Goal: Task Accomplishment & Management: Manage account settings

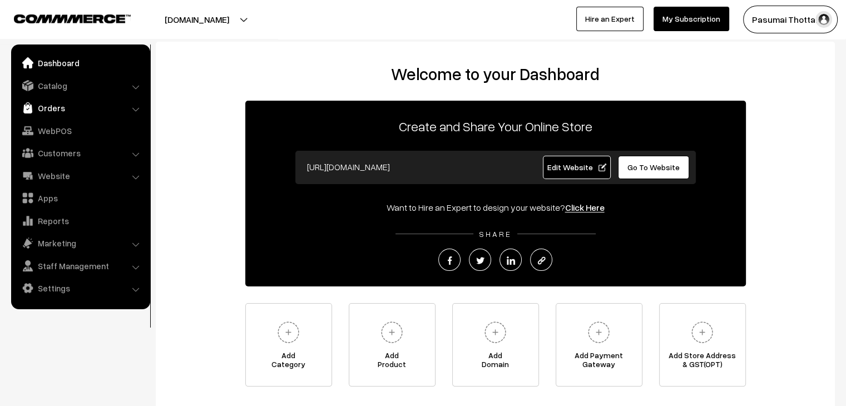
click at [71, 105] on link "Orders" at bounding box center [80, 108] width 132 height 20
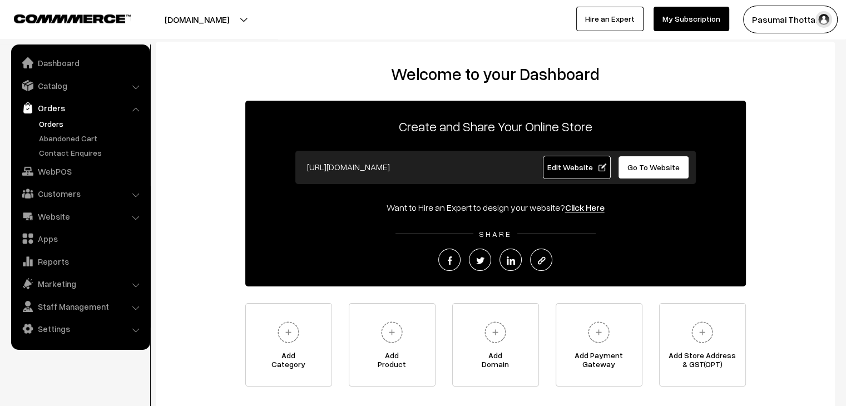
click at [57, 122] on link "Orders" at bounding box center [91, 124] width 110 height 12
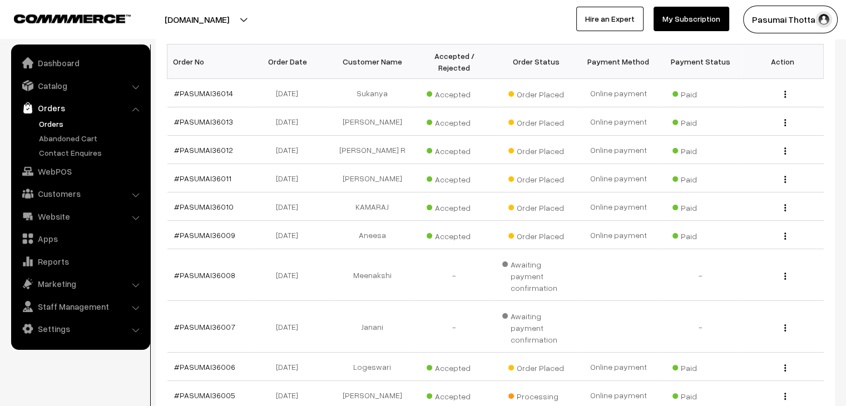
scroll to position [56, 0]
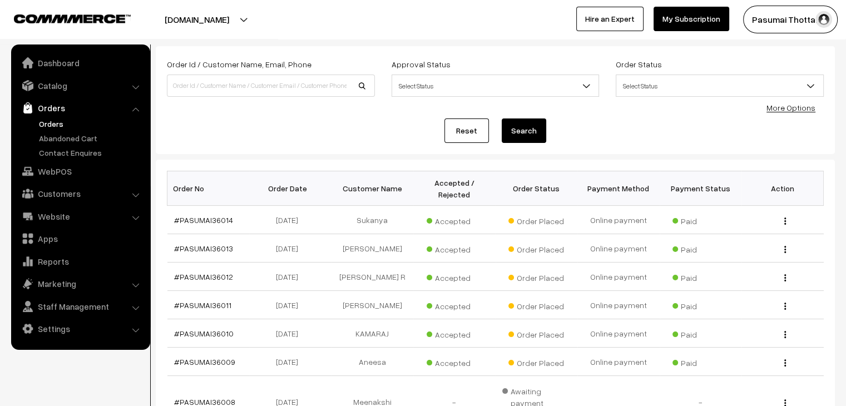
click at [776, 108] on link "More Options" at bounding box center [790, 107] width 49 height 9
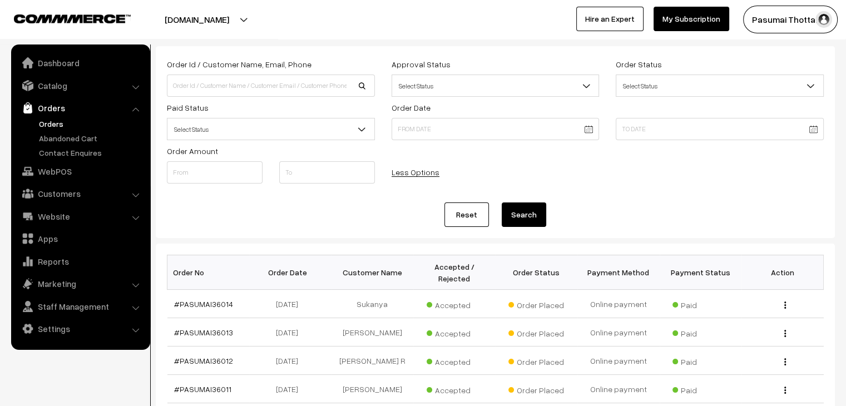
click at [243, 125] on span "Select Status" at bounding box center [270, 129] width 207 height 19
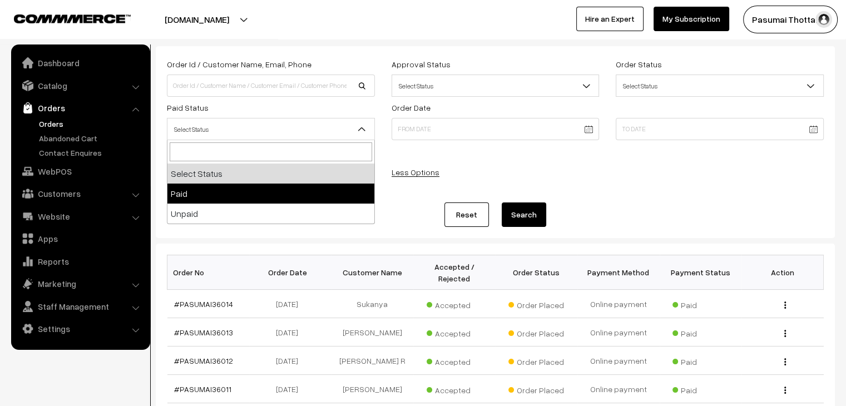
select select "1"
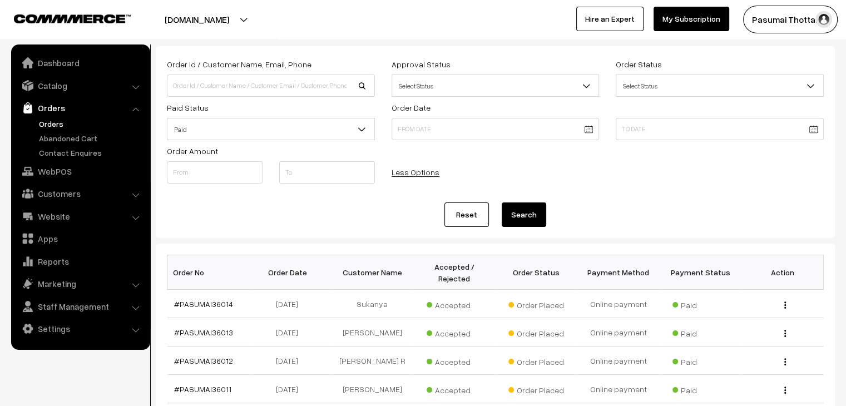
click at [529, 205] on button "Search" at bounding box center [524, 214] width 44 height 24
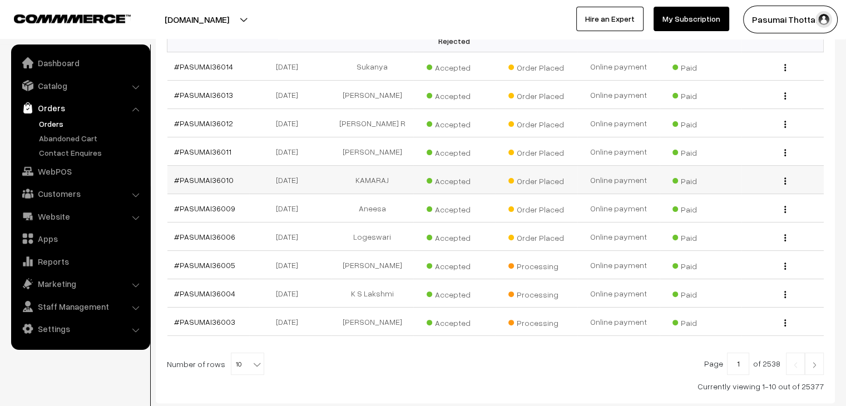
scroll to position [278, 0]
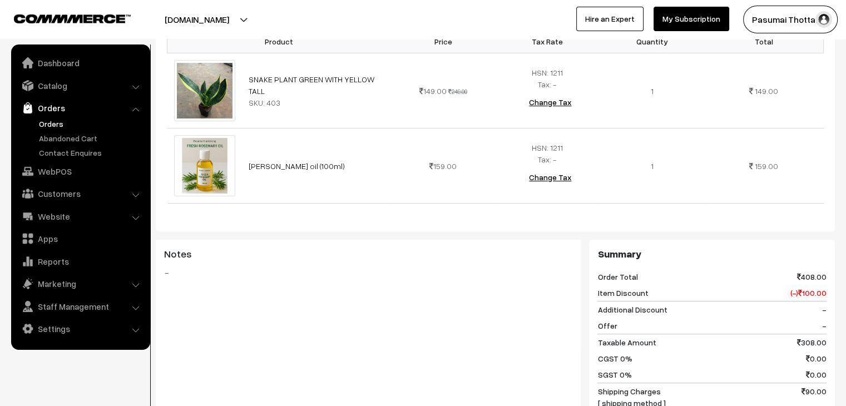
scroll to position [167, 0]
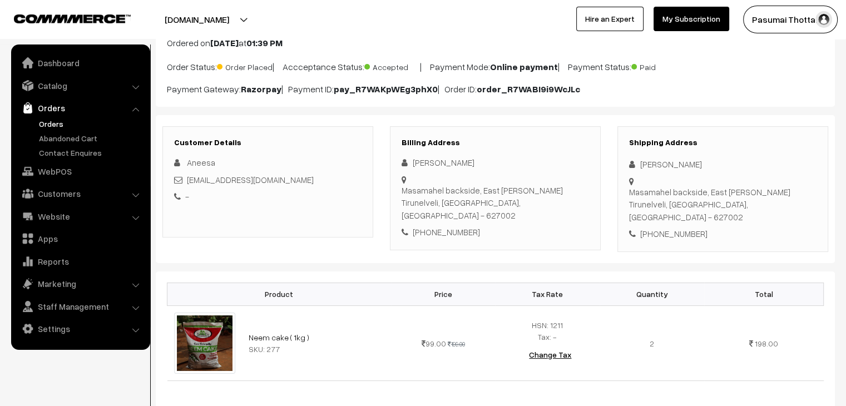
scroll to position [56, 0]
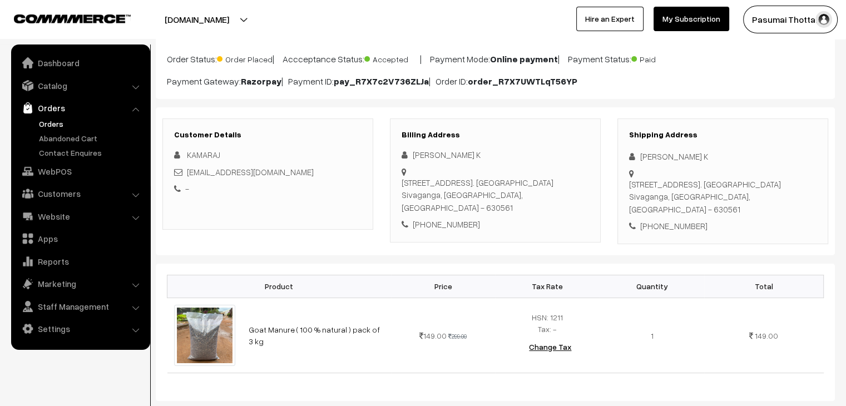
scroll to position [56, 0]
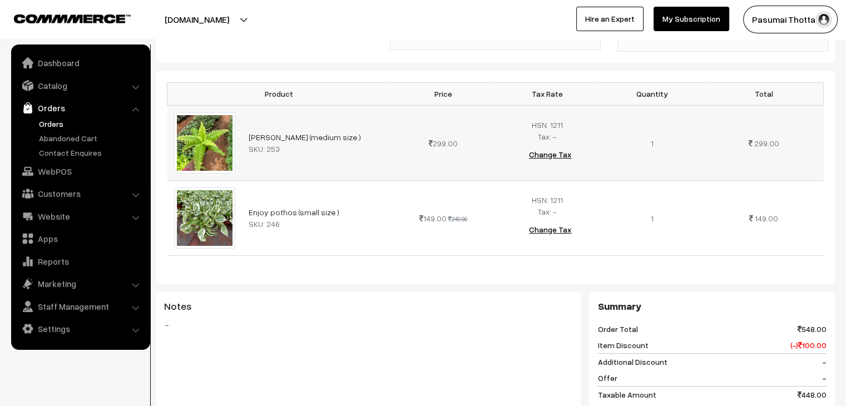
scroll to position [334, 0]
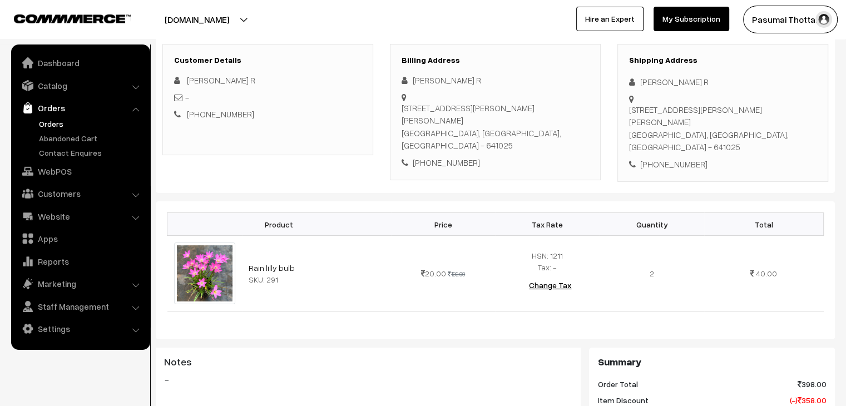
scroll to position [167, 0]
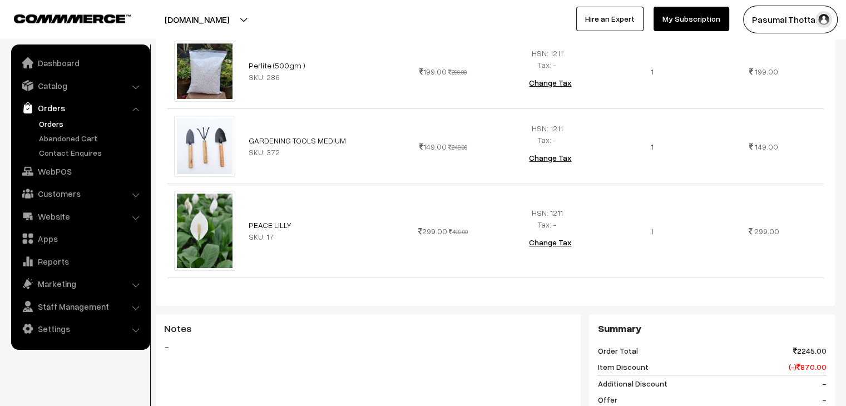
scroll to position [500, 0]
